Goal: Obtain resource: Download file/media

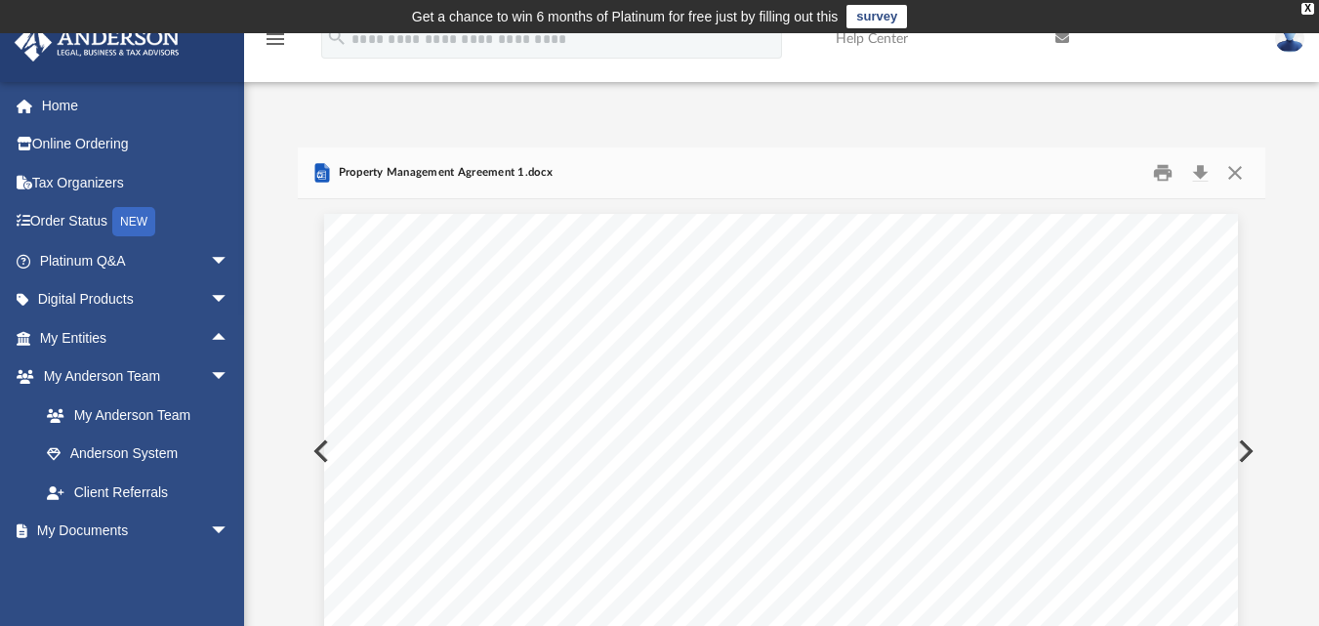
scroll to position [430, 953]
click at [210, 339] on span "arrow_drop_up" at bounding box center [229, 338] width 39 height 40
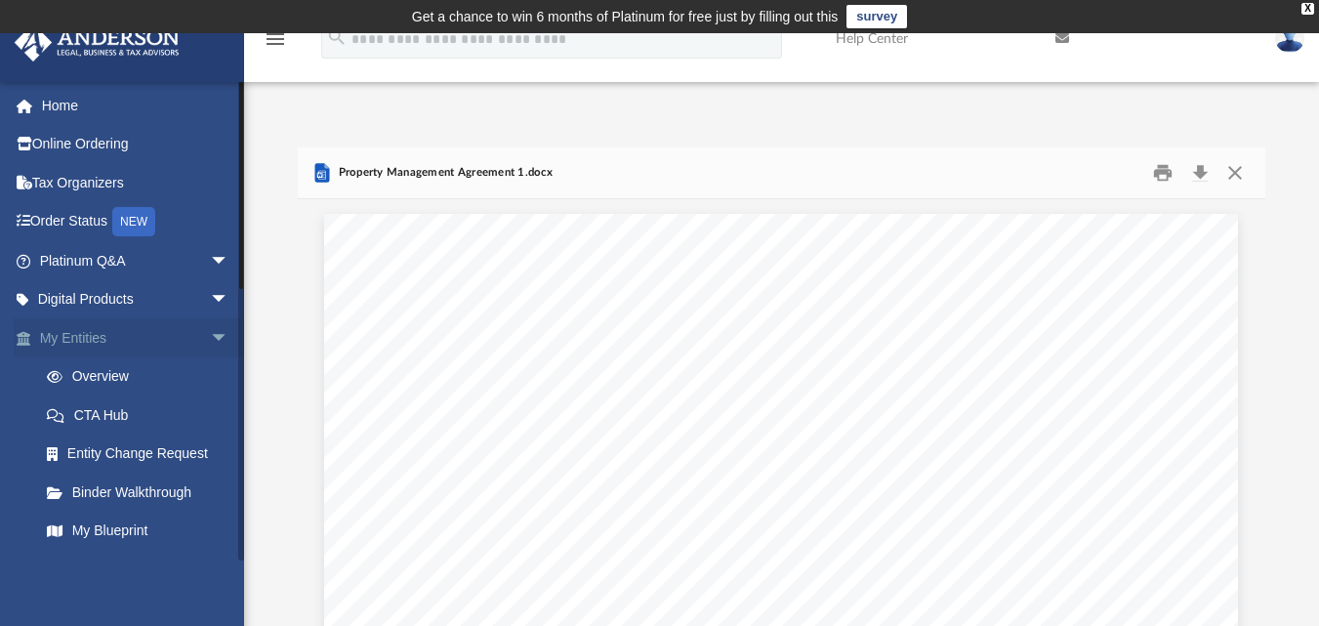
click at [210, 336] on span "arrow_drop_down" at bounding box center [229, 338] width 39 height 40
click at [210, 531] on span "arrow_drop_down" at bounding box center [229, 531] width 39 height 40
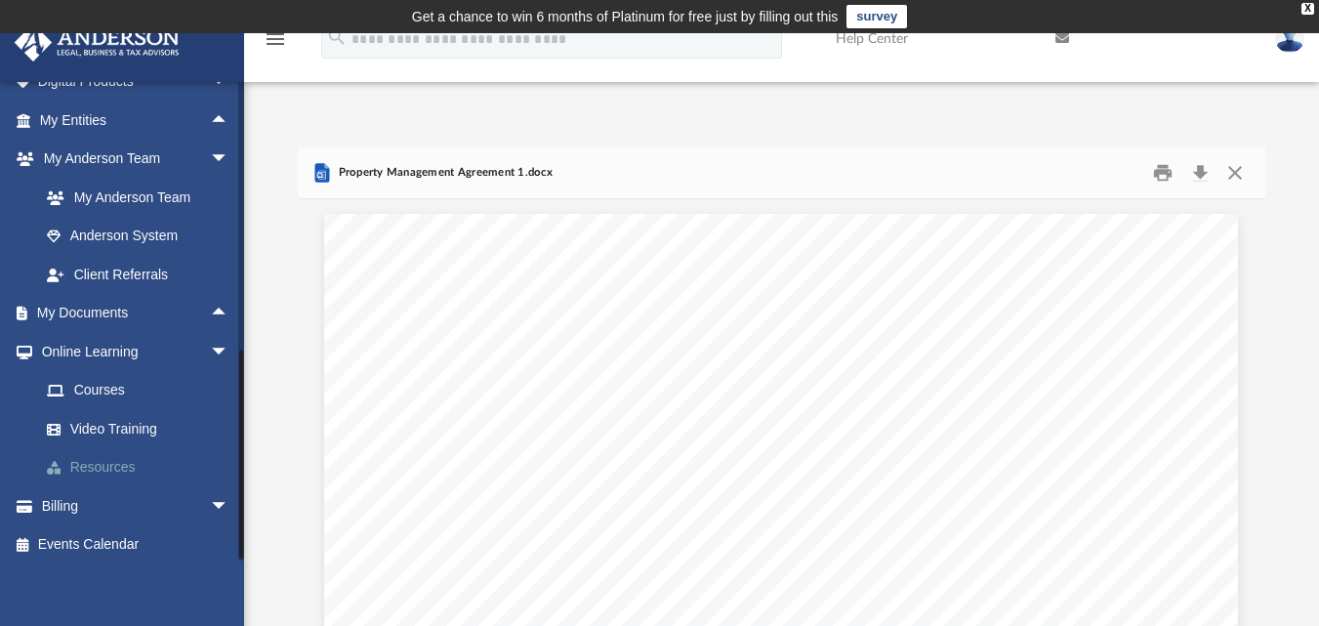
scroll to position [225, 0]
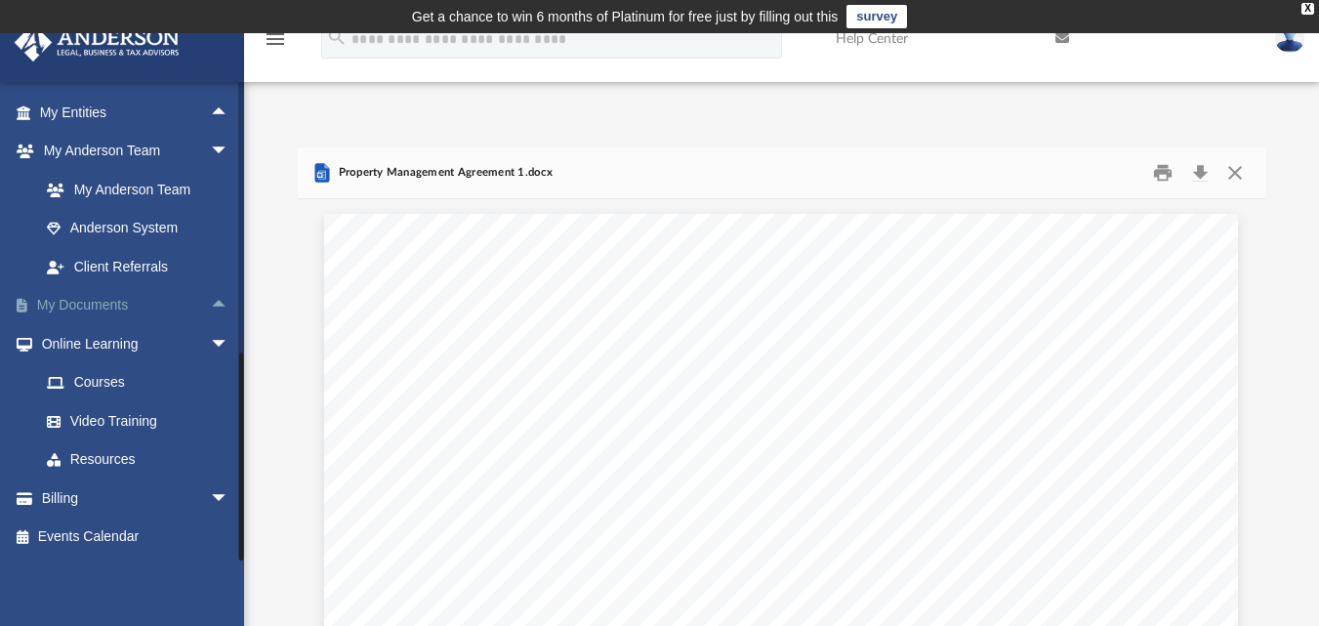
click at [210, 306] on span "arrow_drop_up" at bounding box center [229, 306] width 39 height 40
click at [93, 347] on link "Box" at bounding box center [142, 343] width 231 height 39
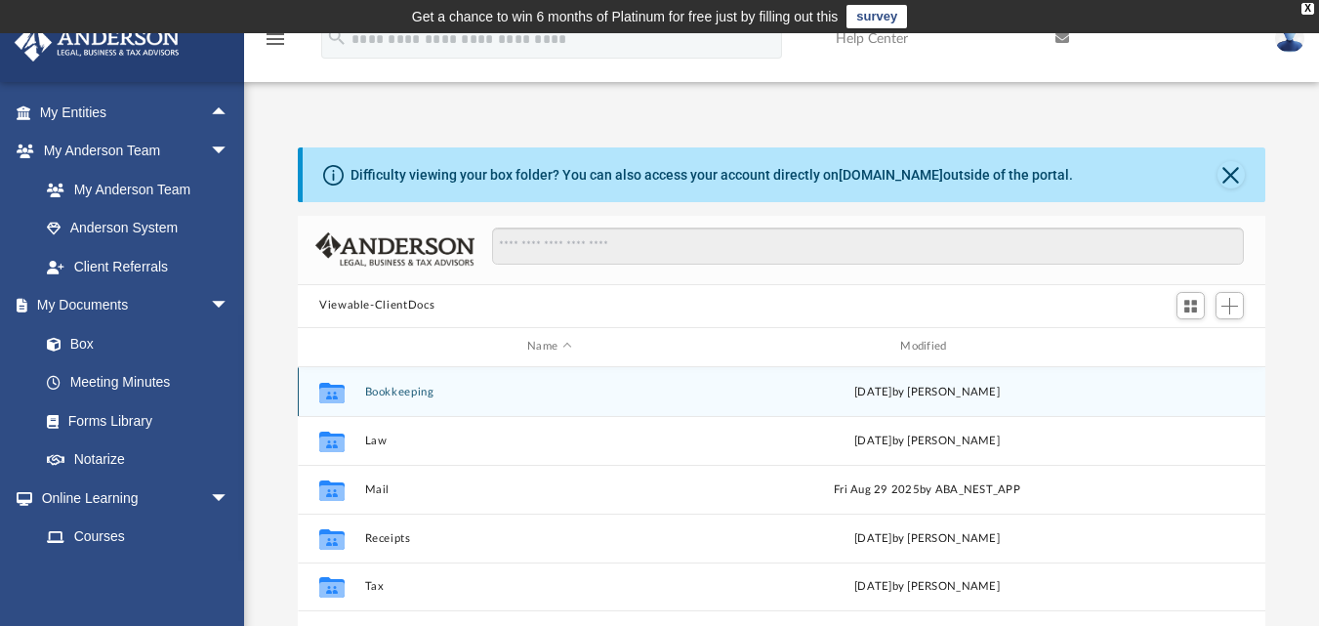
scroll to position [98, 0]
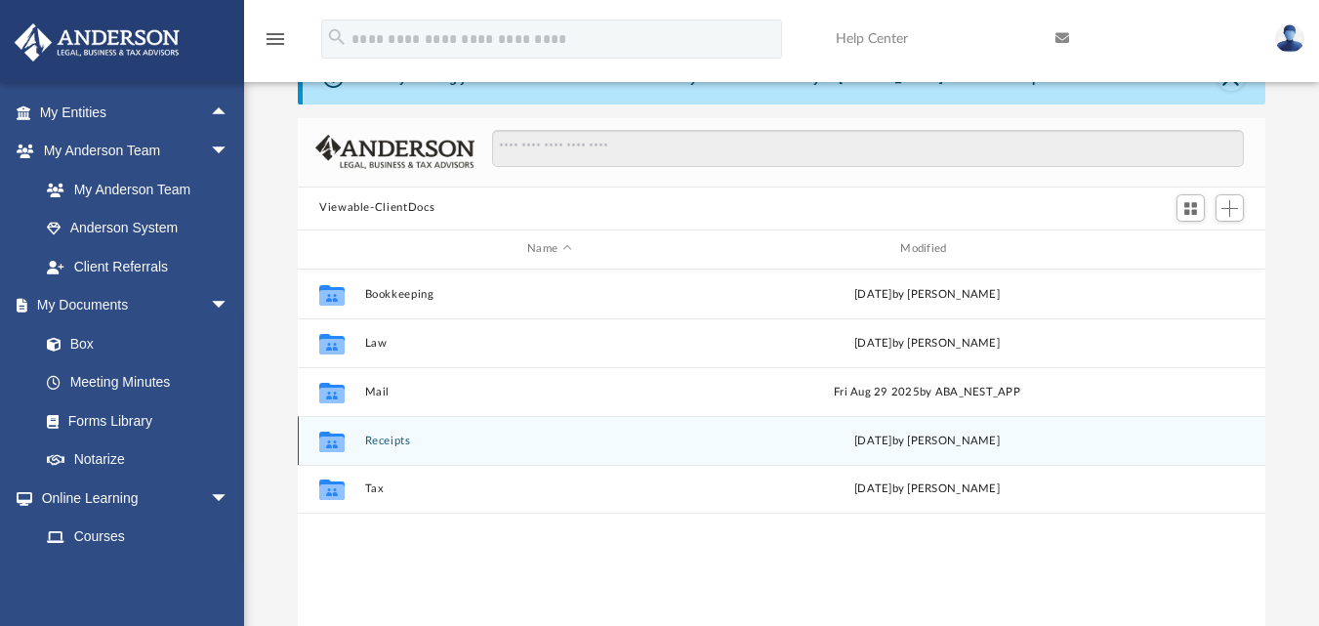
click at [391, 443] on button "Receipts" at bounding box center [549, 439] width 369 height 13
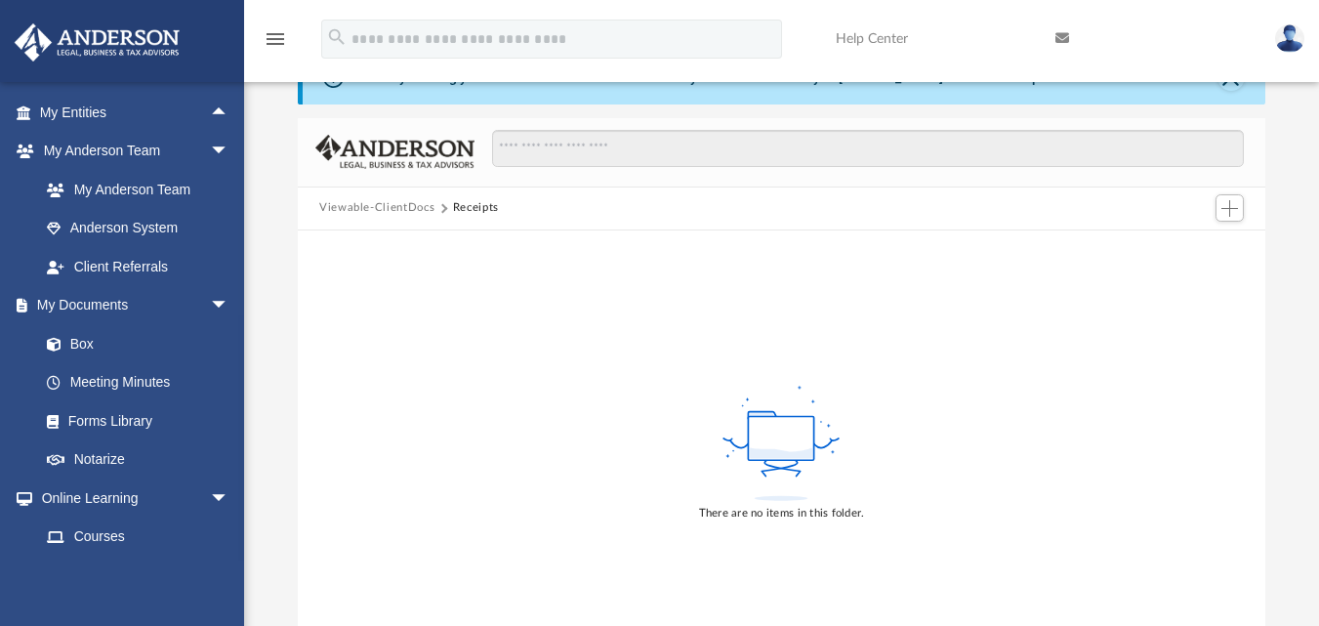
click at [359, 208] on button "Viewable-ClientDocs" at bounding box center [376, 208] width 115 height 18
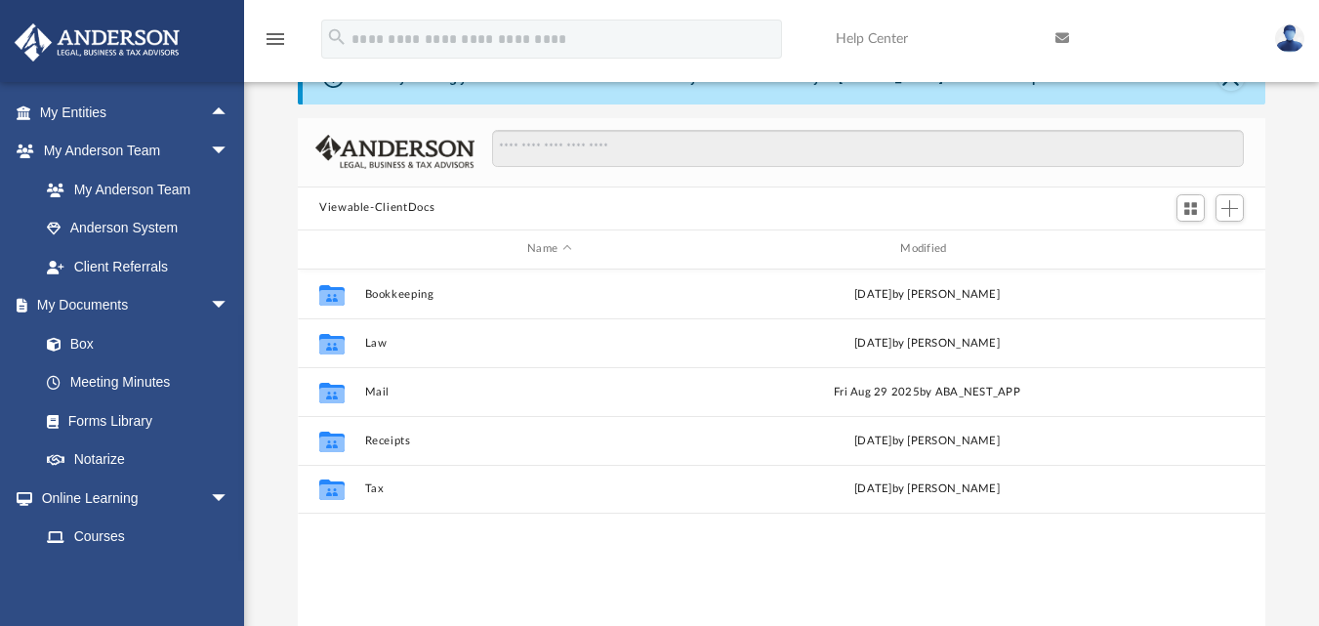
scroll to position [430, 953]
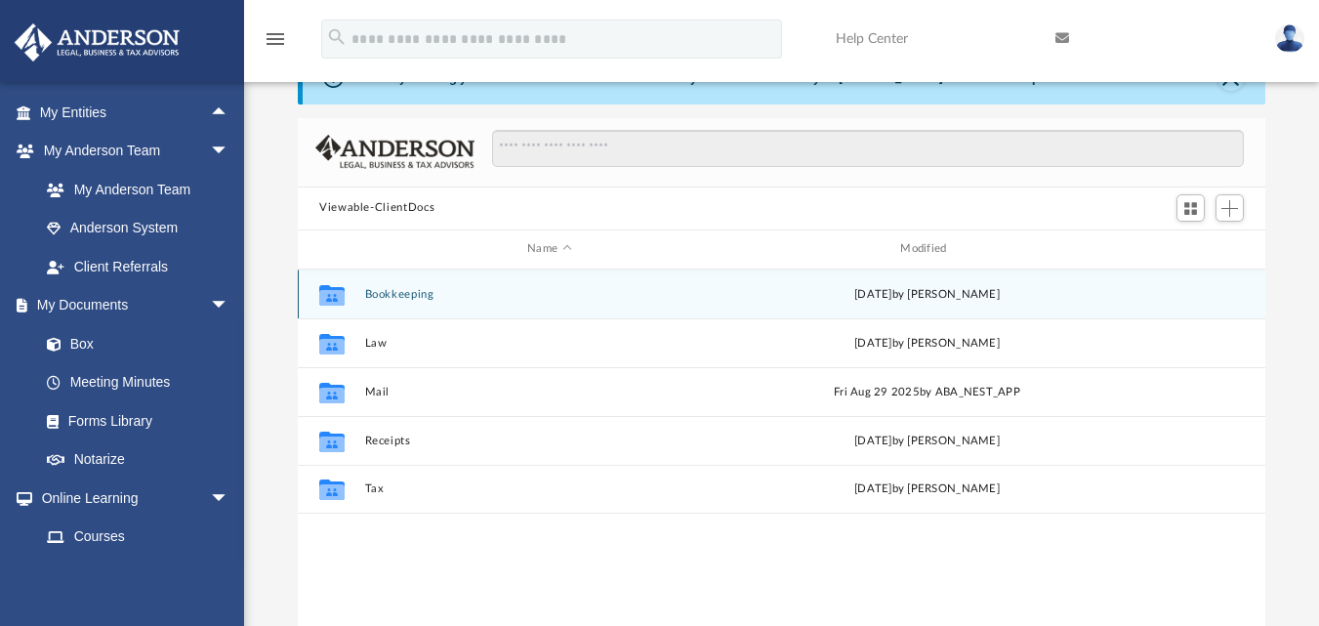
click at [387, 300] on button "Bookkeeping" at bounding box center [549, 293] width 369 height 13
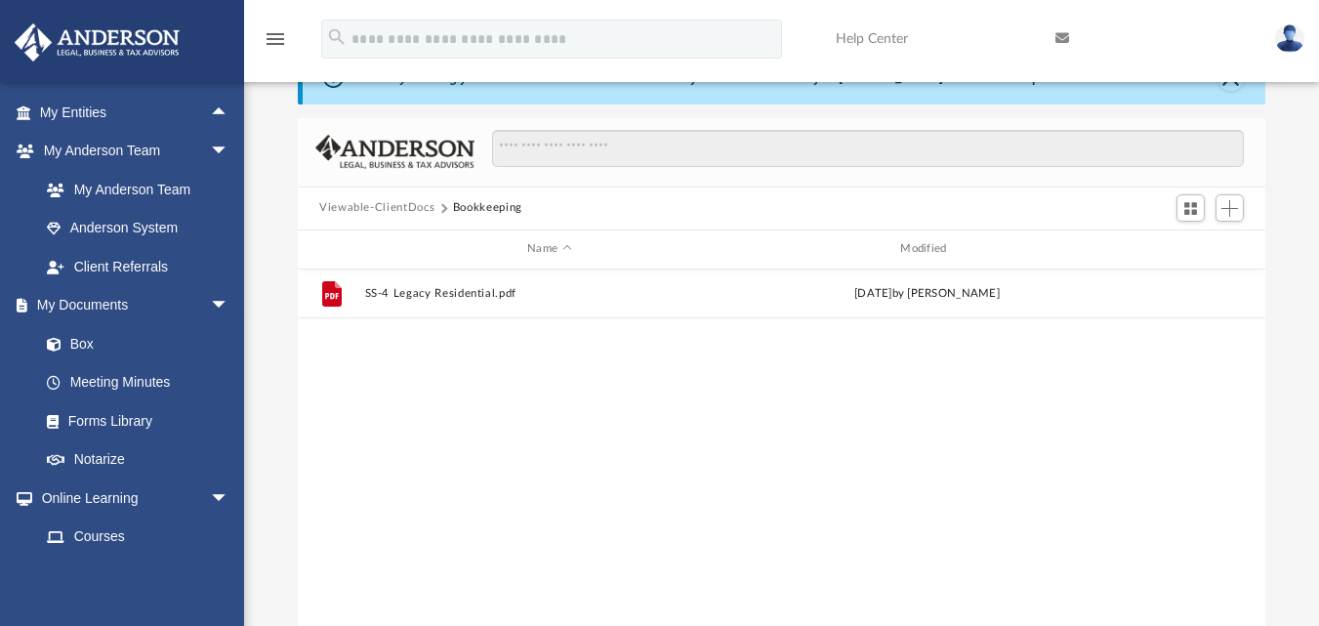
click at [385, 207] on button "Viewable-ClientDocs" at bounding box center [376, 208] width 115 height 18
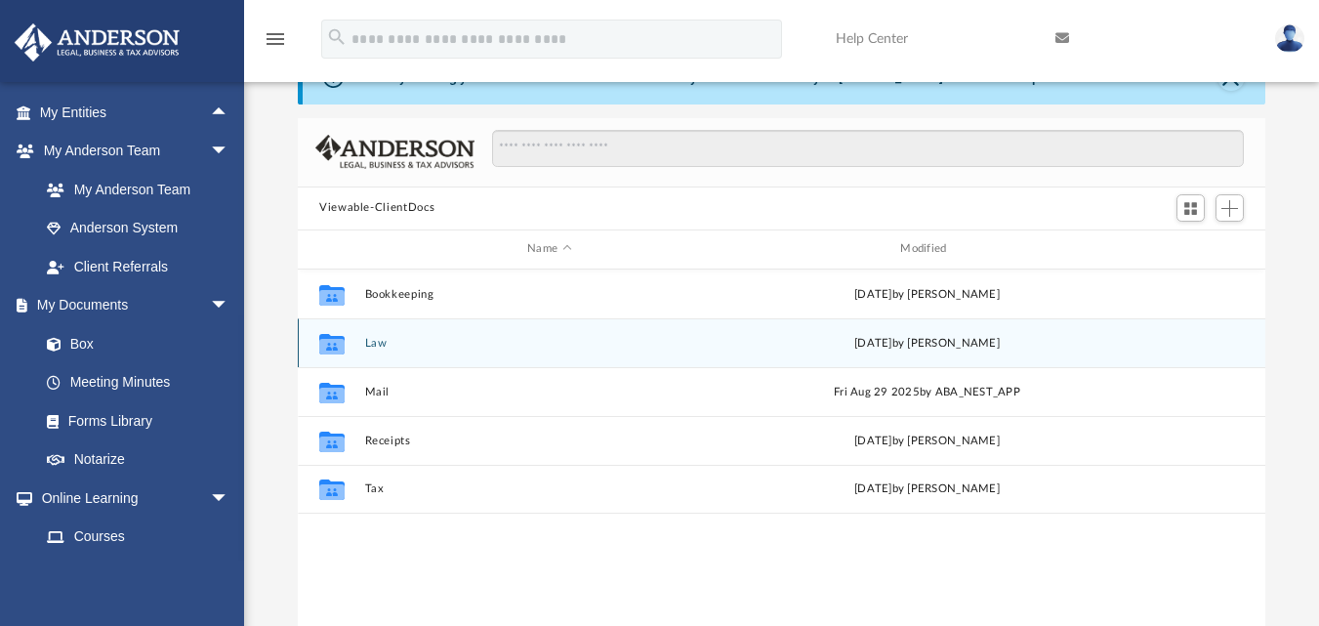
click at [371, 343] on button "Law" at bounding box center [549, 342] width 369 height 13
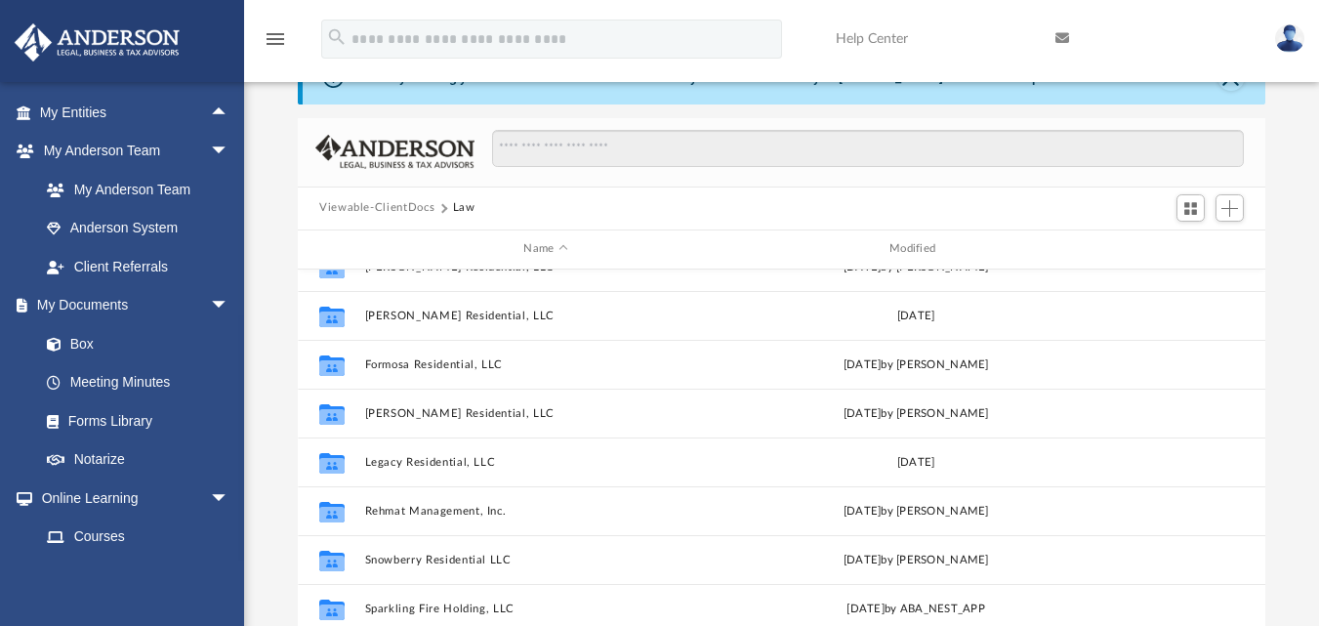
scroll to position [35, 0]
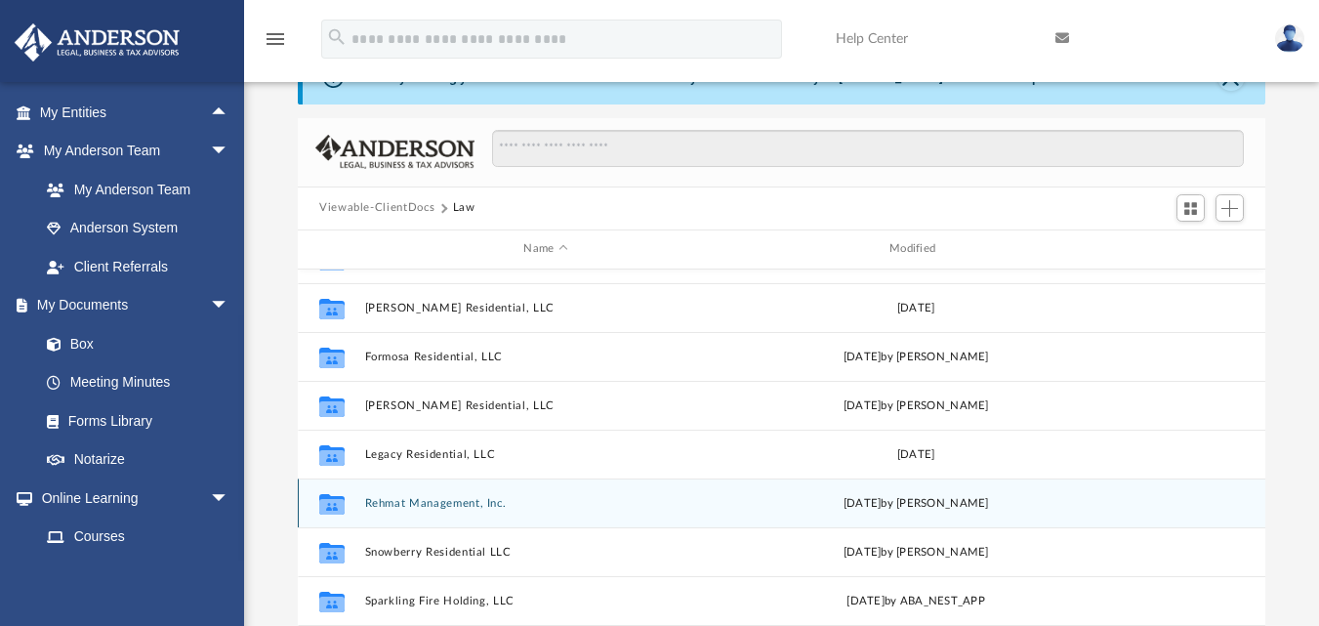
click at [434, 503] on button "Rehmat Management, Inc." at bounding box center [546, 502] width 362 height 13
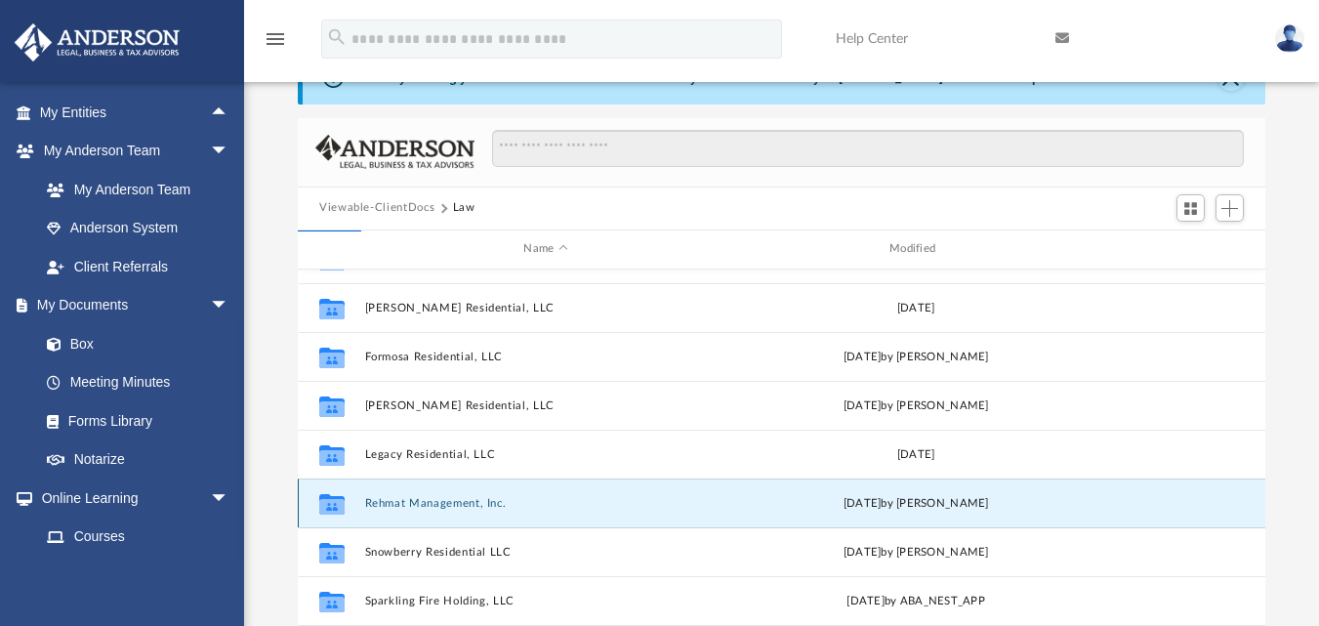
click at [434, 503] on button "Rehmat Management, Inc." at bounding box center [546, 502] width 362 height 13
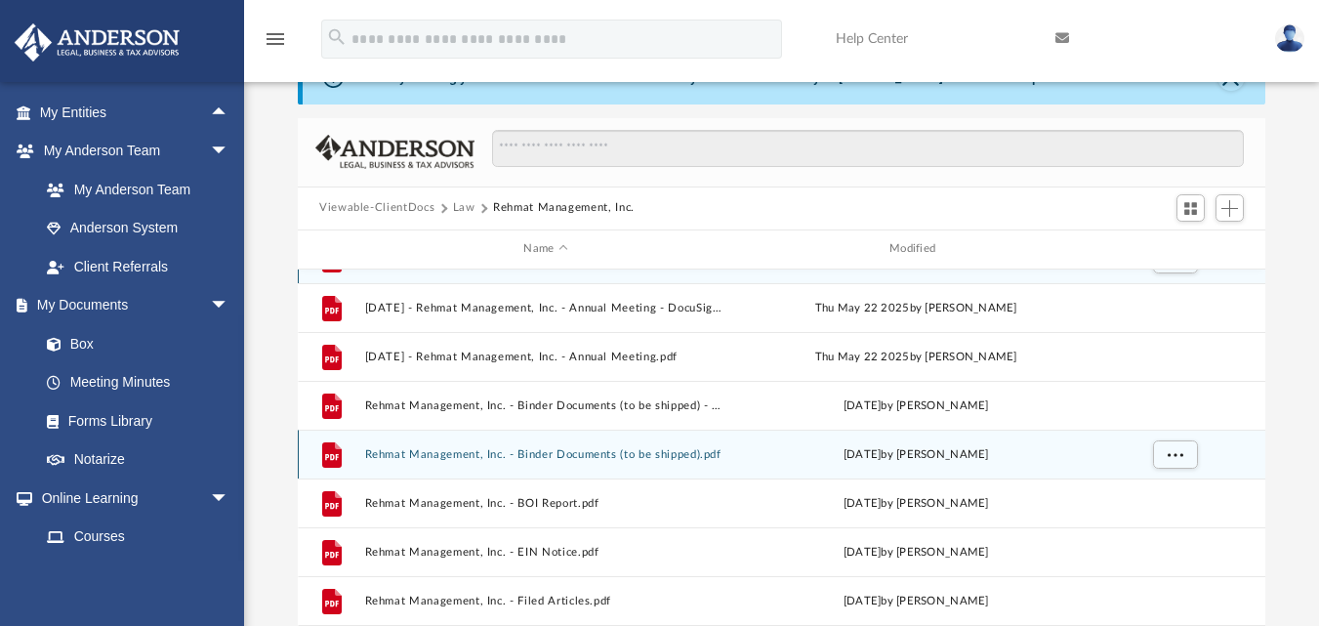
scroll to position [0, 0]
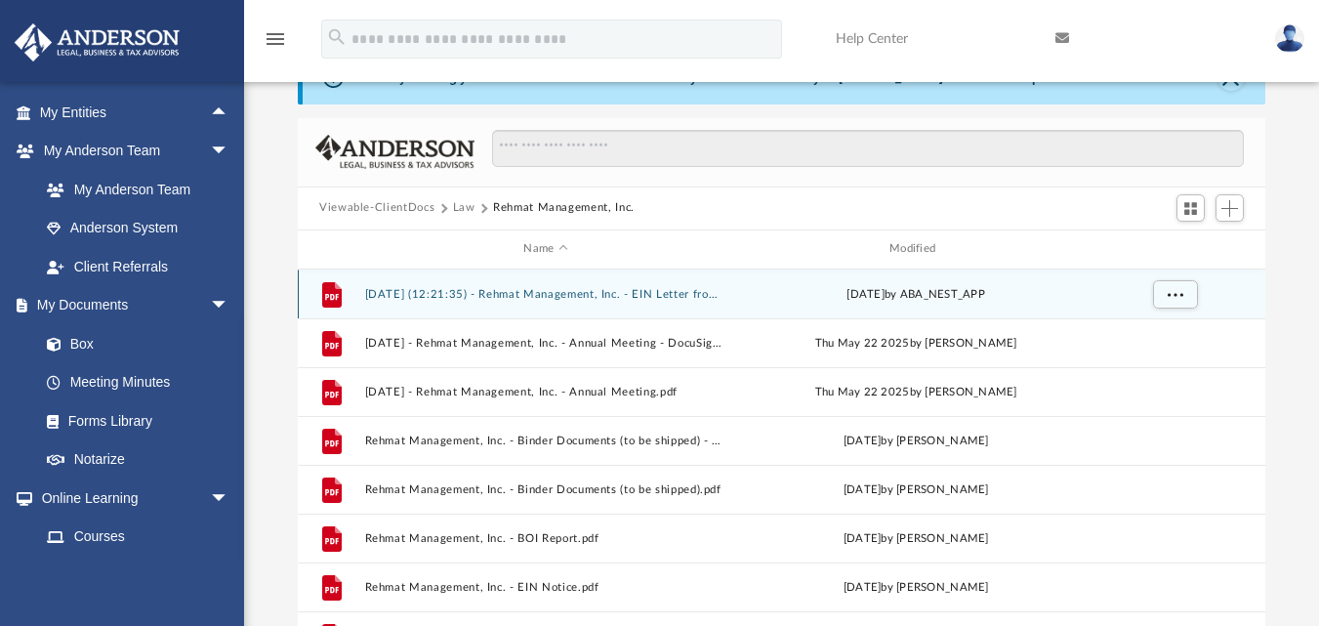
click at [577, 292] on button "[DATE] (12:21:35) - Rehmat Management, Inc. - EIN Letter from IRS.pdf" at bounding box center [546, 293] width 362 height 13
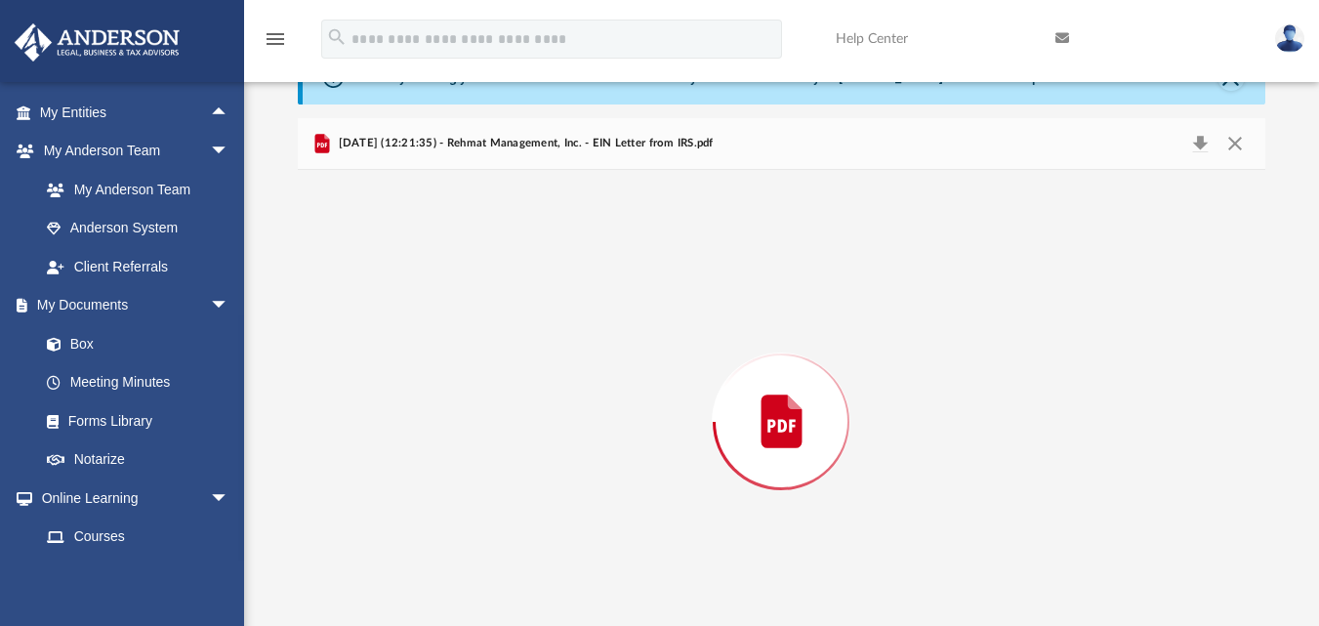
scroll to position [145, 0]
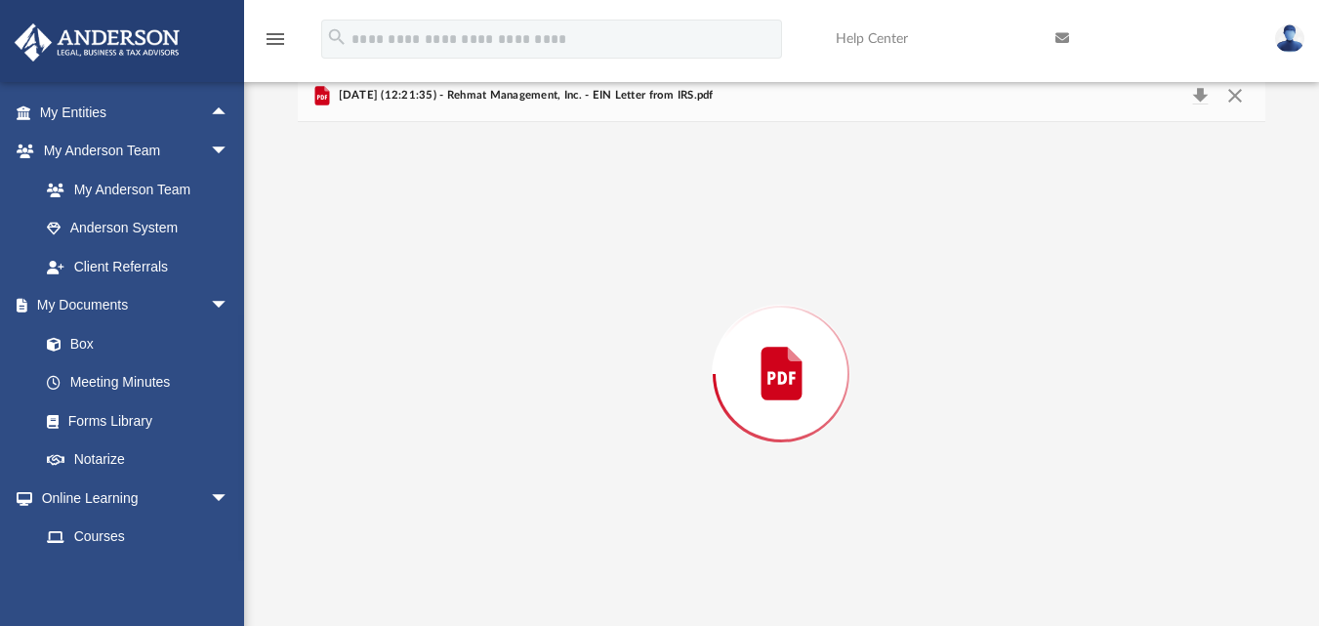
click at [577, 292] on div "Preview" at bounding box center [781, 374] width 967 height 504
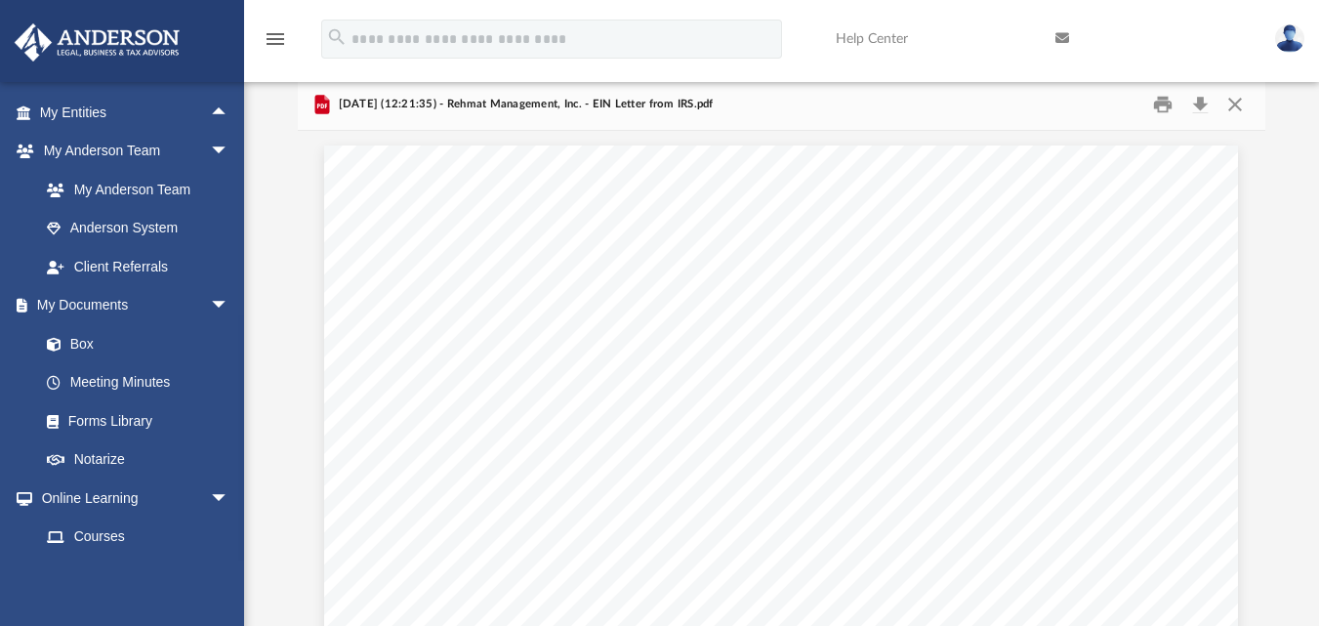
scroll to position [141, 0]
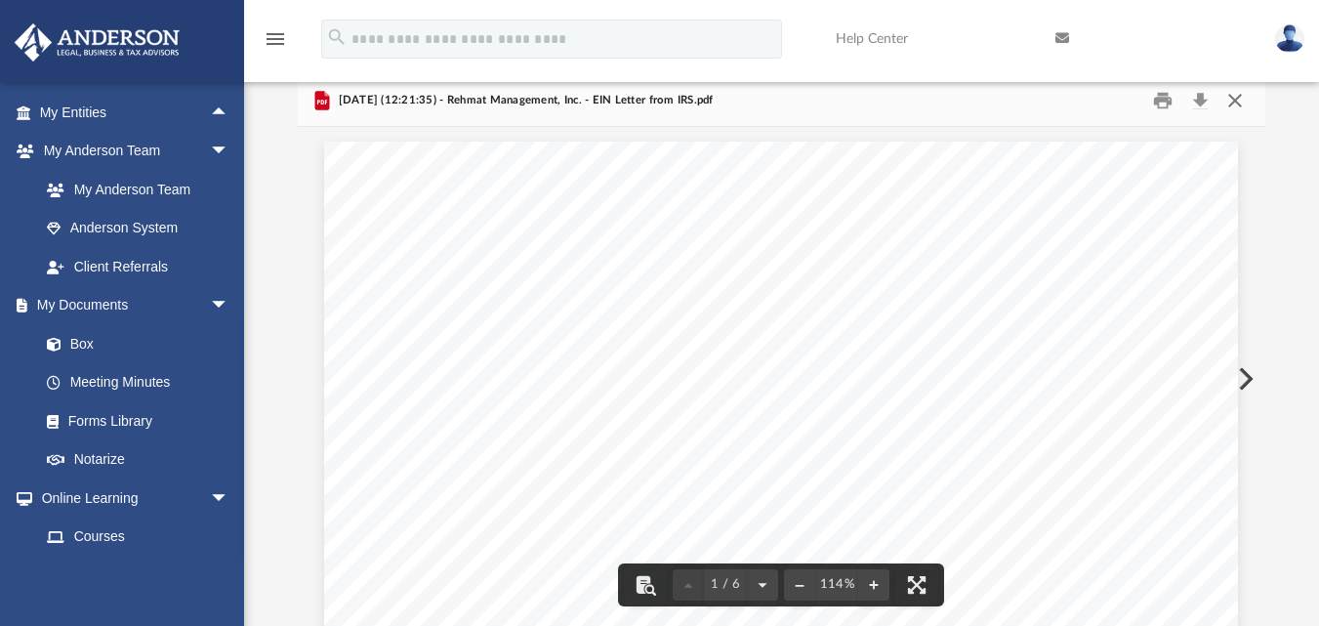
click at [1238, 97] on button "Close" at bounding box center [1234, 100] width 35 height 30
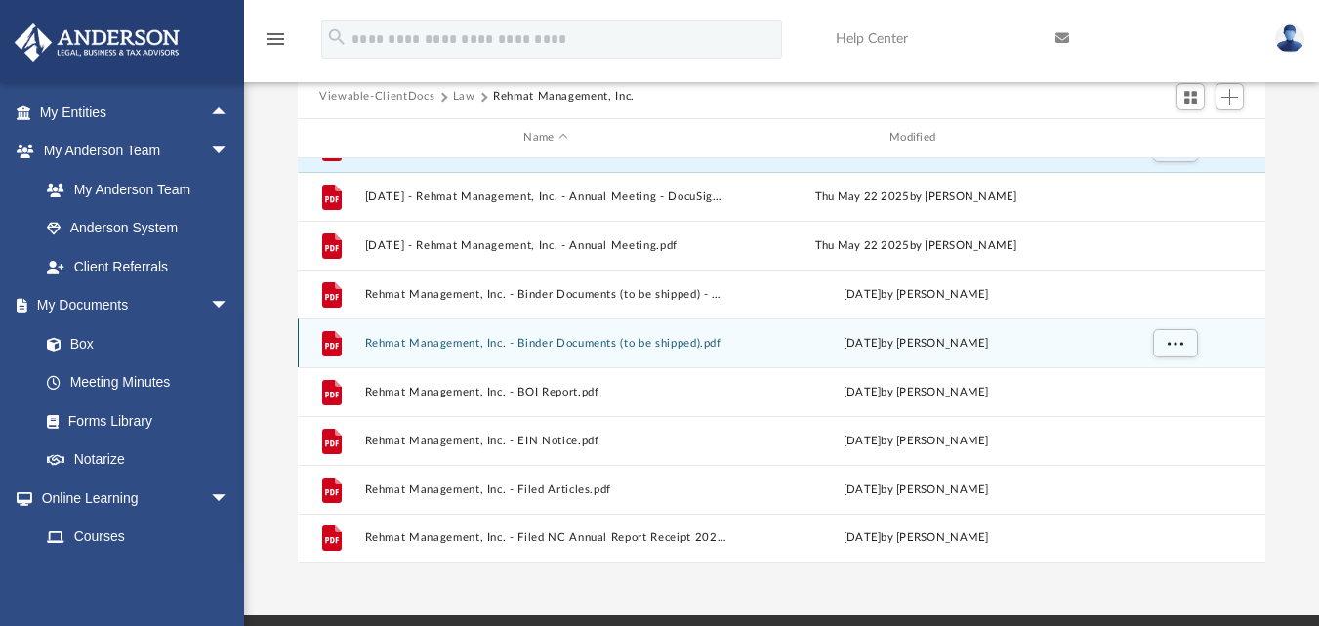
scroll to position [238, 0]
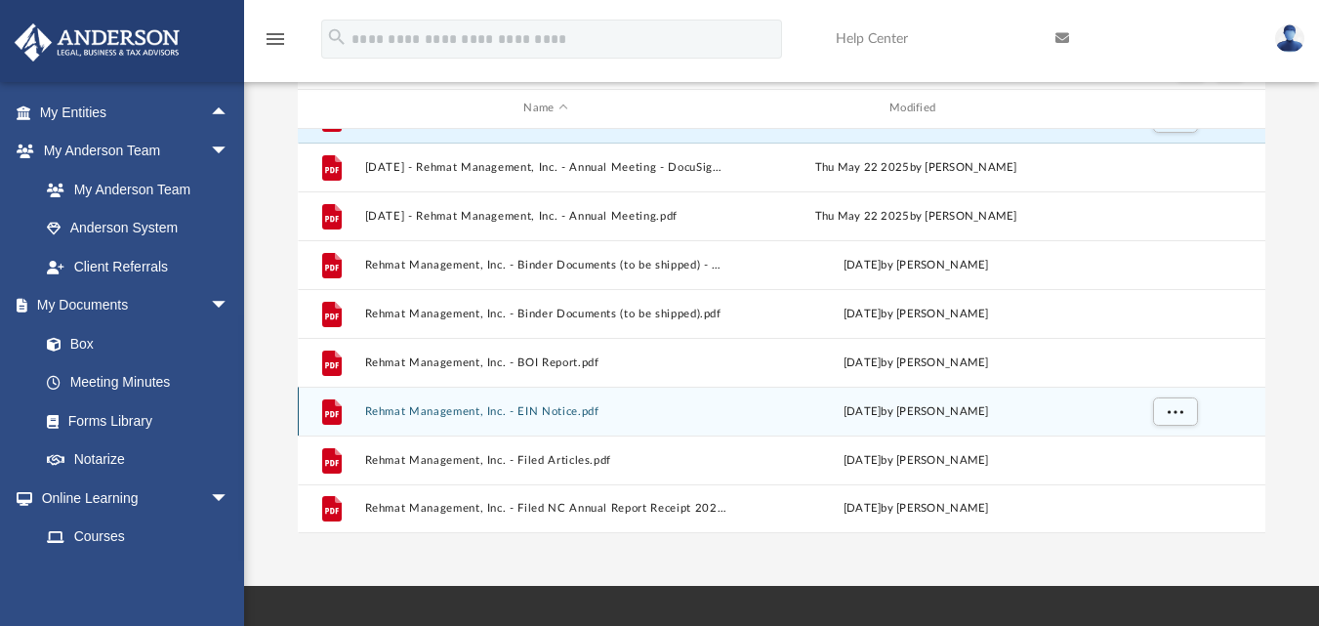
click at [556, 411] on button "Rehmat Management, Inc. - EIN Notice.pdf" at bounding box center [546, 410] width 362 height 13
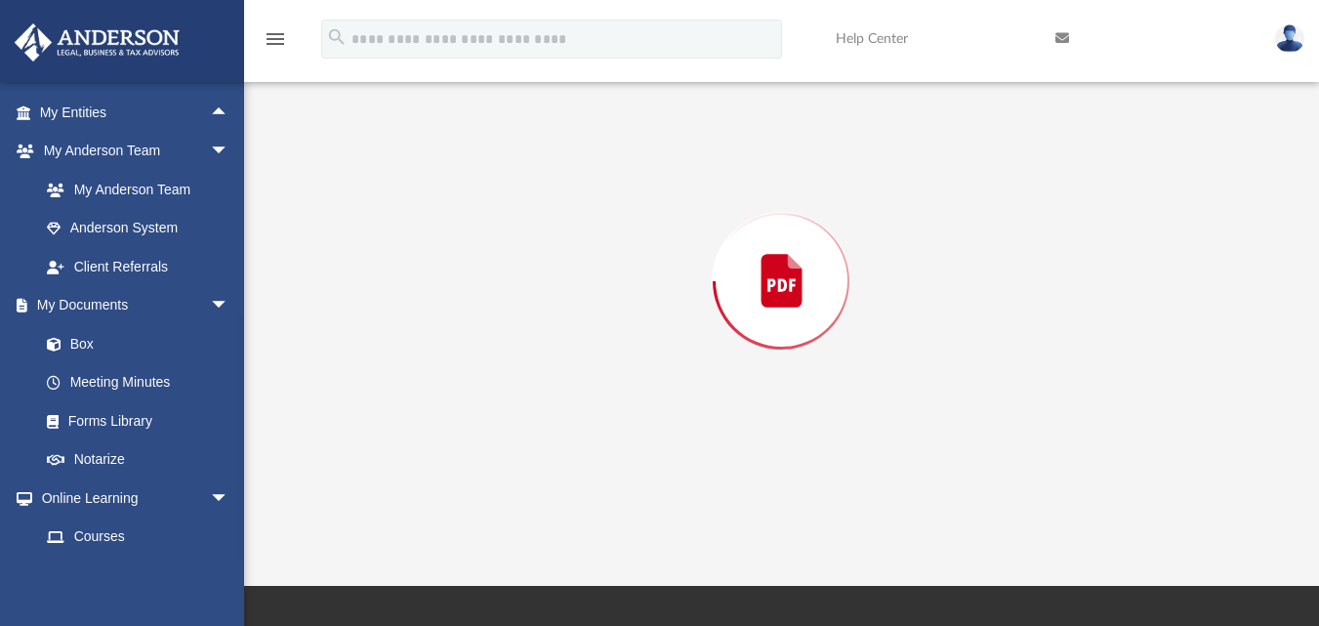
scroll to position [216, 0]
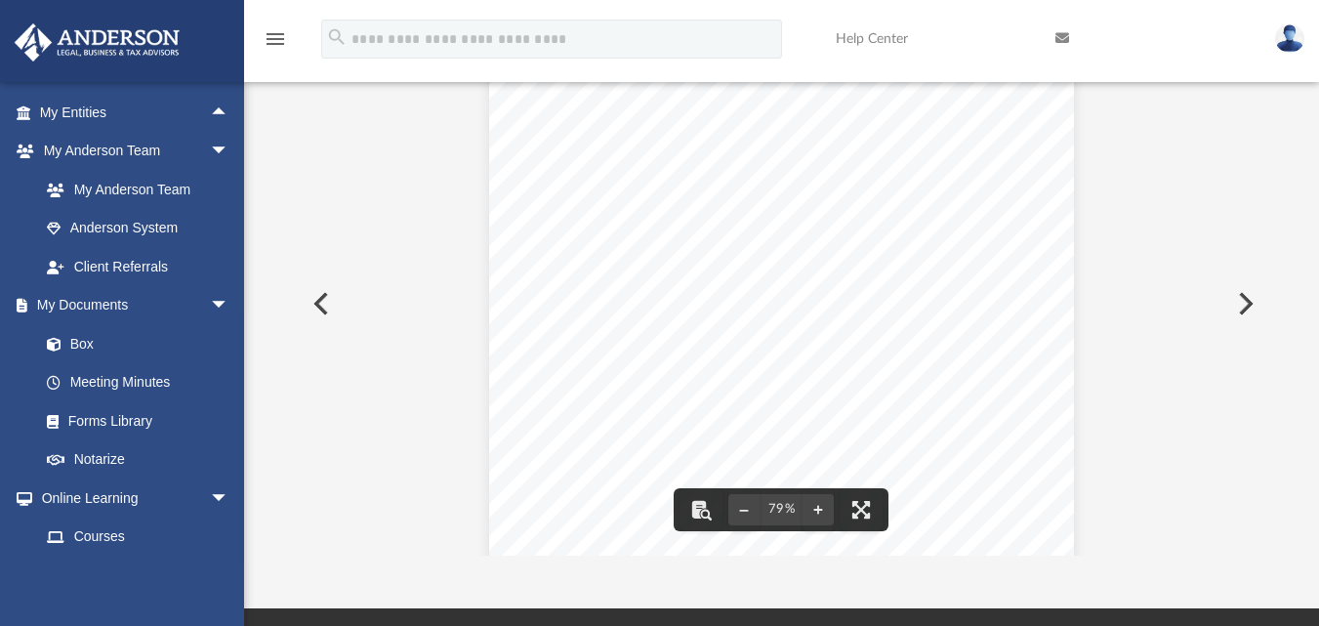
click at [1245, 305] on button "Preview" at bounding box center [1243, 303] width 43 height 55
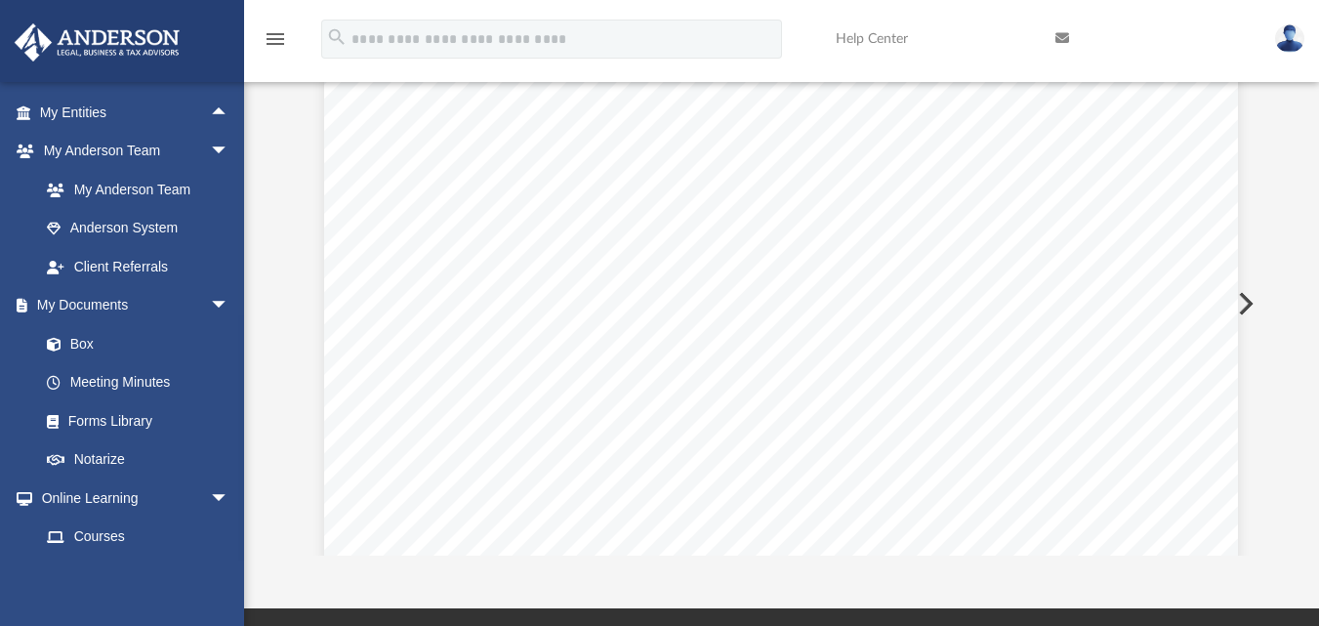
click at [1245, 303] on button "Preview" at bounding box center [1243, 303] width 43 height 55
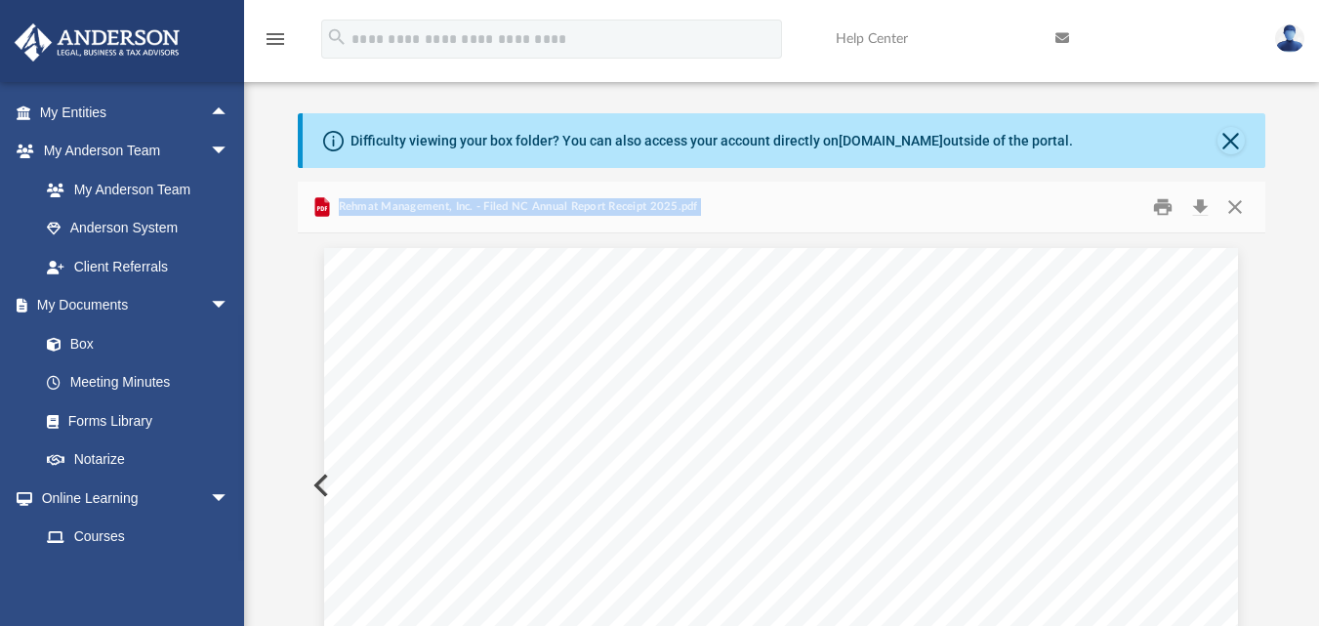
scroll to position [0, 0]
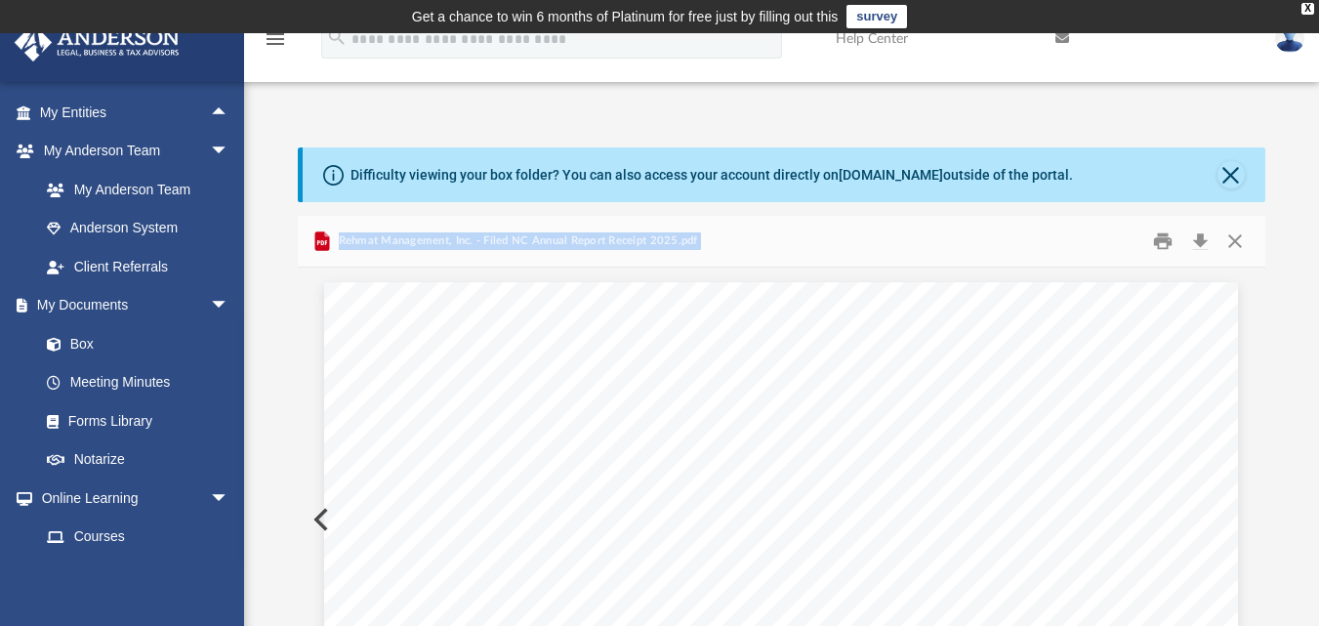
click at [1291, 57] on link at bounding box center [1289, 38] width 59 height 86
click at [1238, 240] on button "Close" at bounding box center [1234, 240] width 35 height 30
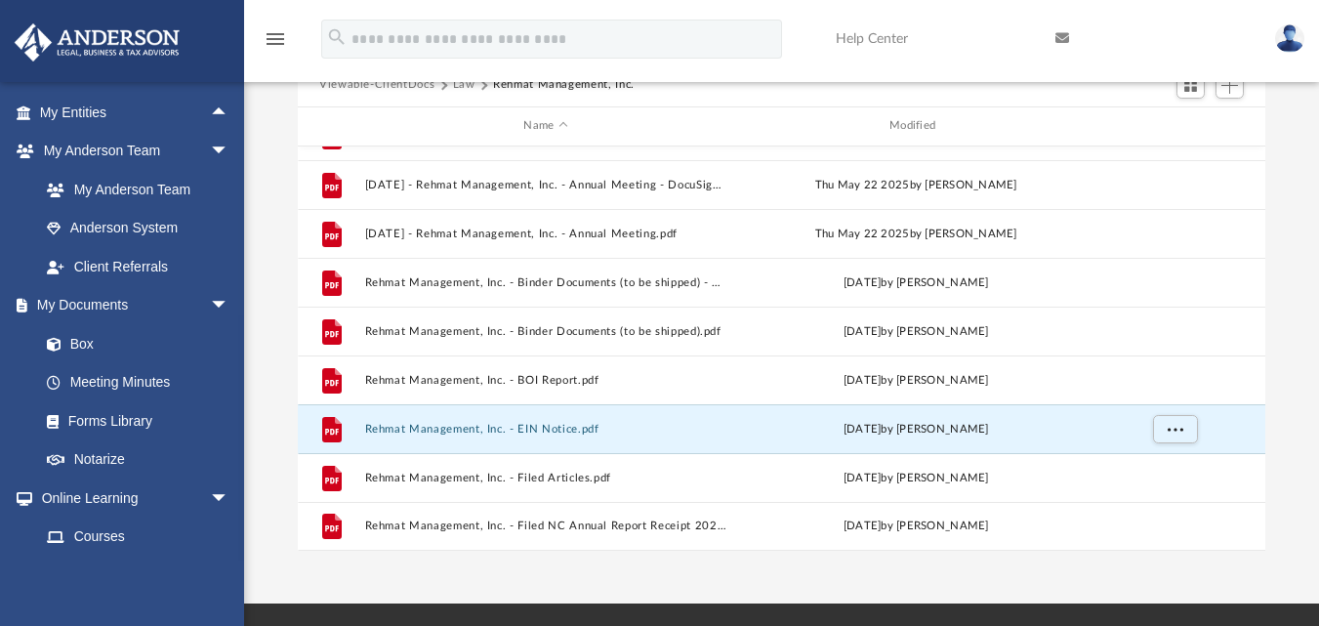
scroll to position [223, 0]
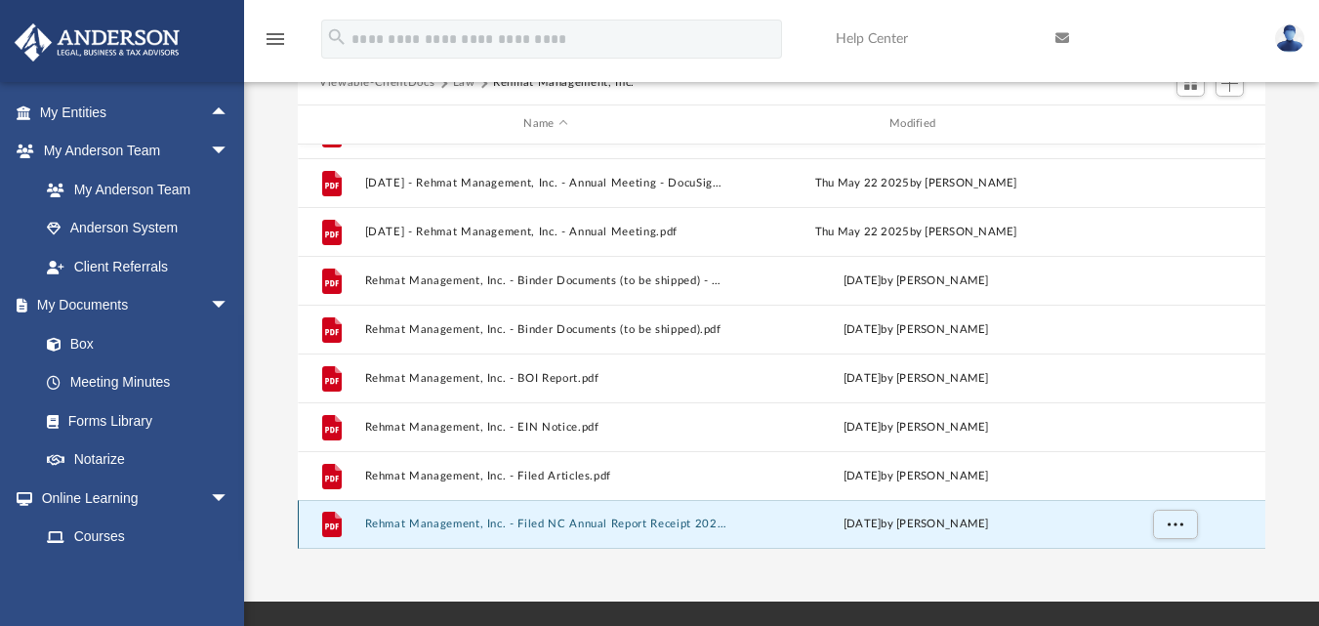
click at [549, 523] on button "Rehmat Management, Inc. - Filed NC Annual Report Receipt 2025.pdf" at bounding box center [546, 523] width 362 height 13
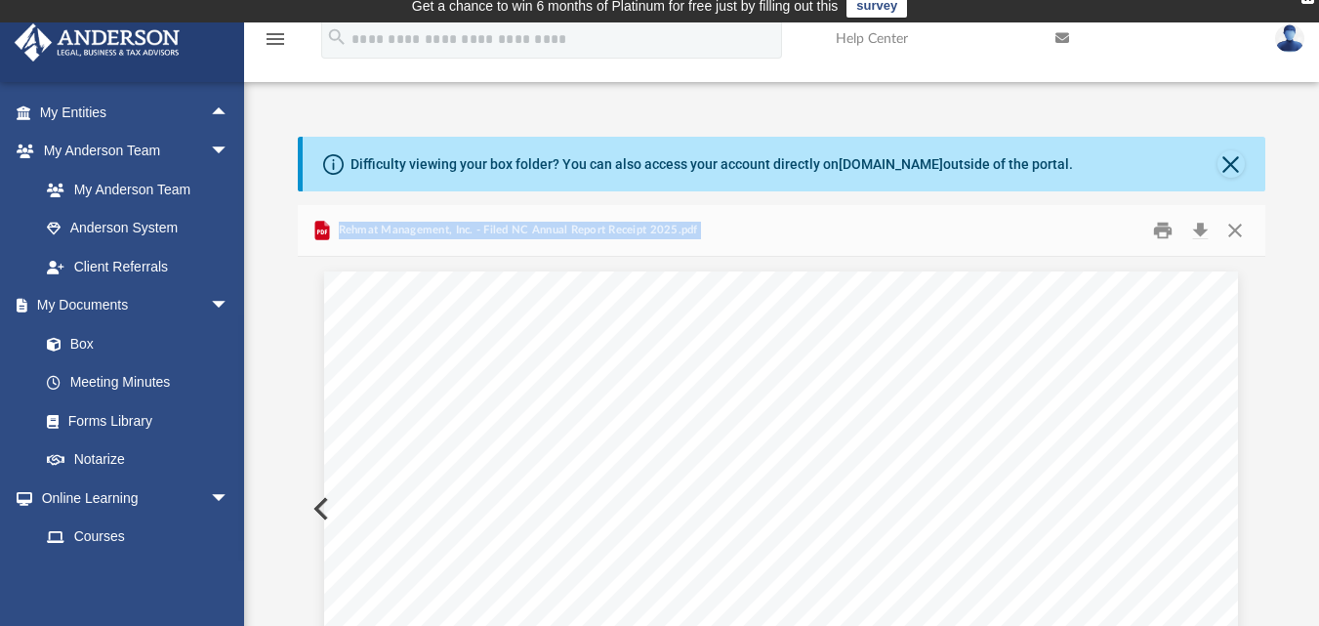
scroll to position [0, 0]
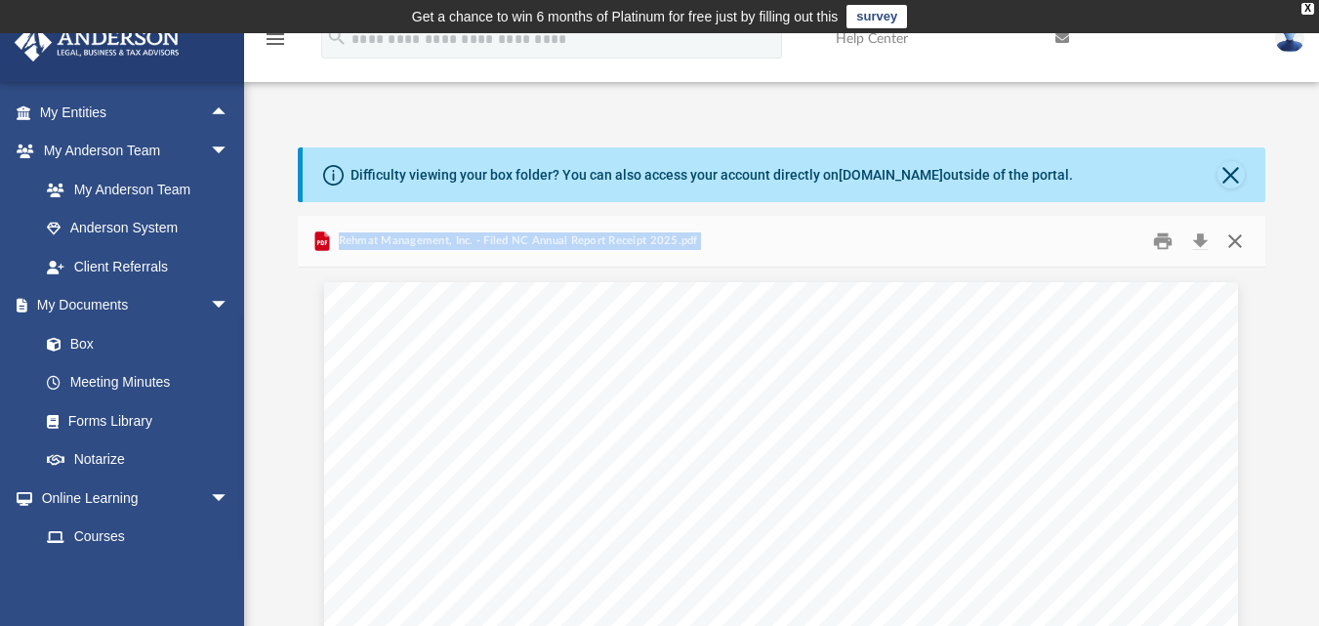
click at [1236, 244] on button "Close" at bounding box center [1234, 240] width 35 height 30
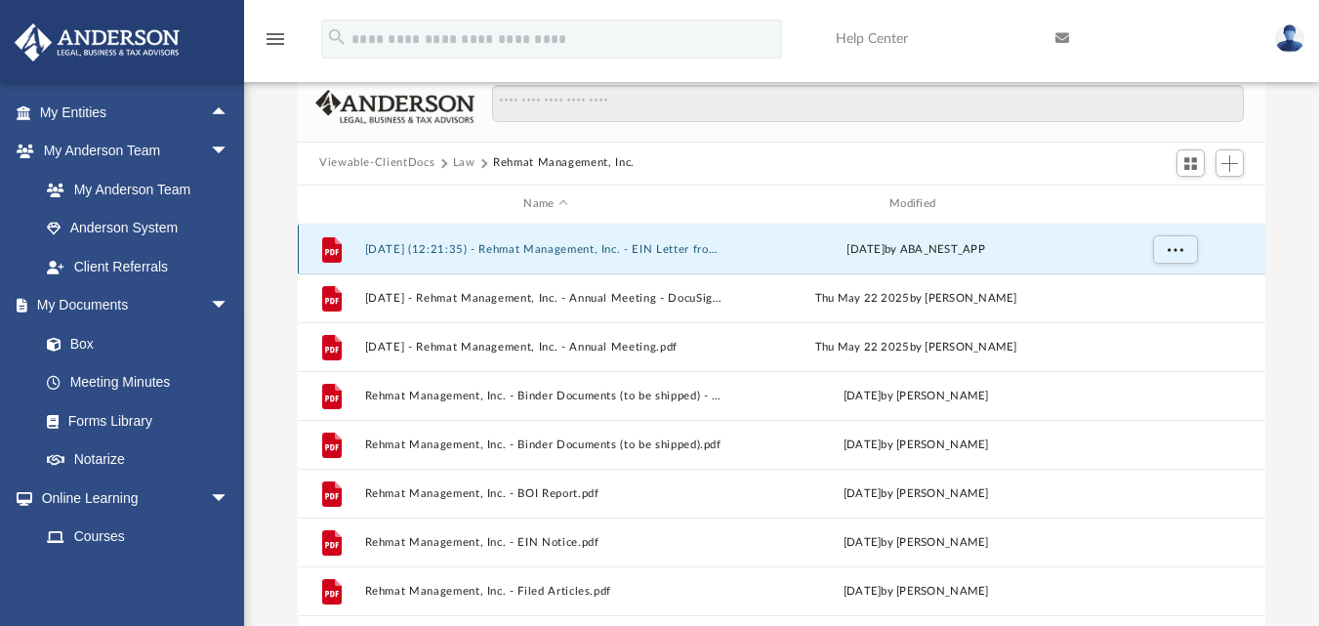
click at [570, 251] on button "[DATE] (12:21:35) - Rehmat Management, Inc. - EIN Letter from IRS.pdf" at bounding box center [546, 248] width 362 height 13
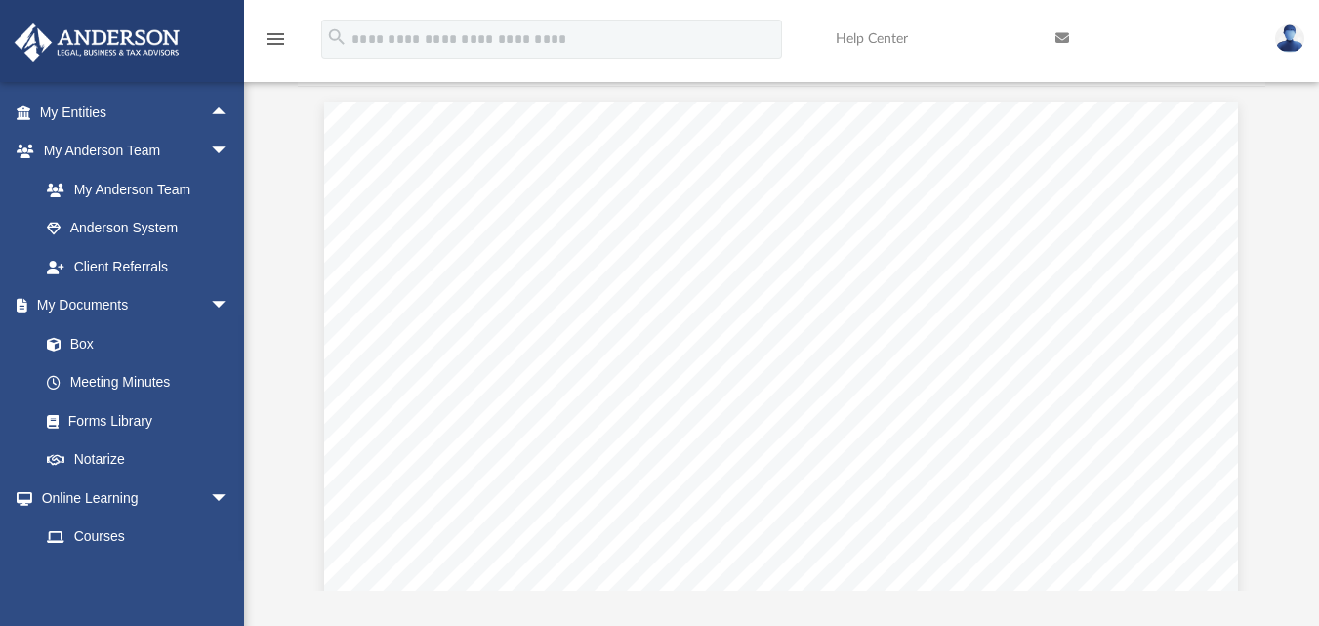
click at [1283, 118] on div "Difficulty viewing your box folder? You can also access your account directly o…" at bounding box center [781, 279] width 1075 height 624
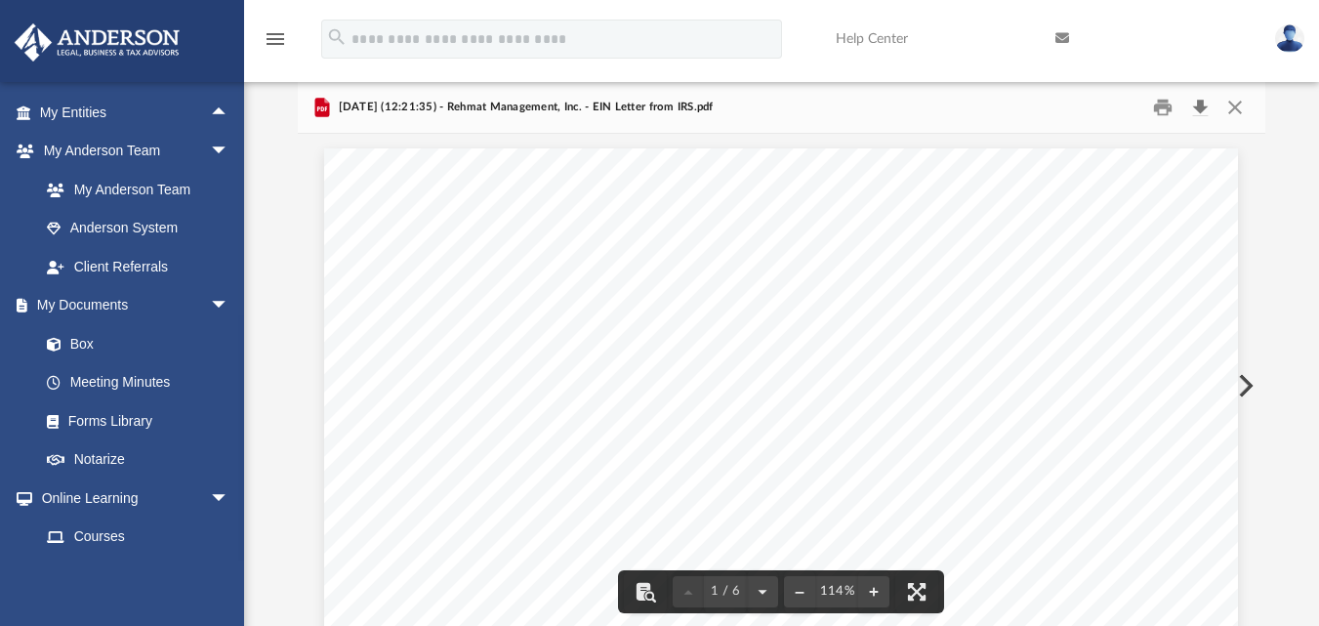
click at [1202, 102] on button "Download" at bounding box center [1199, 107] width 35 height 30
